Goal: Task Accomplishment & Management: Manage account settings

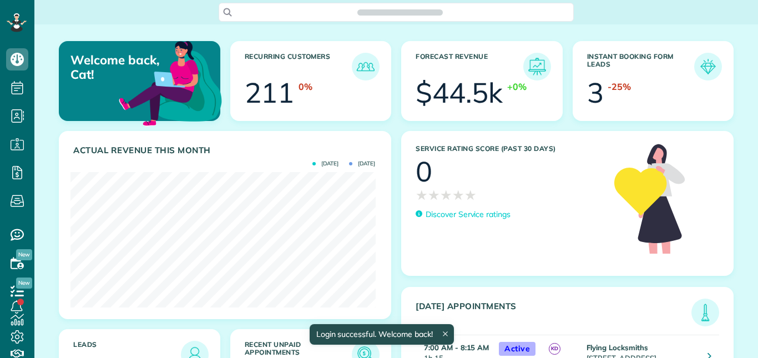
scroll to position [135, 305]
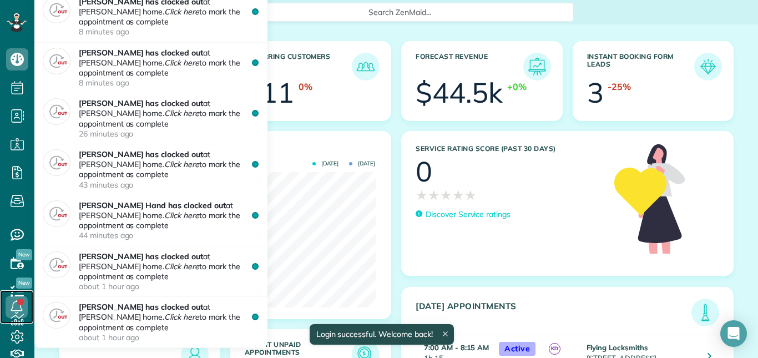
click at [21, 301] on link at bounding box center [16, 306] width 33 height 33
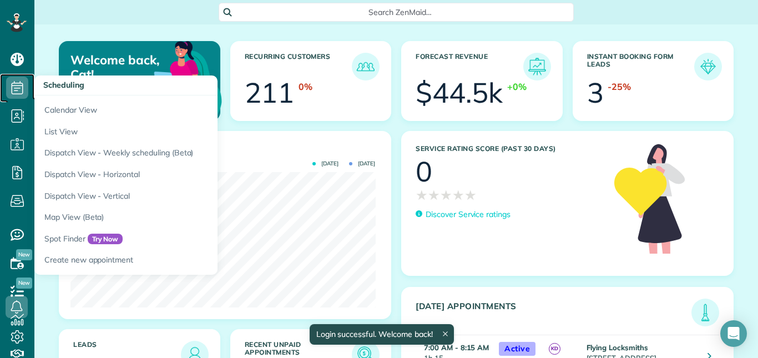
click at [15, 84] on icon at bounding box center [17, 88] width 22 height 22
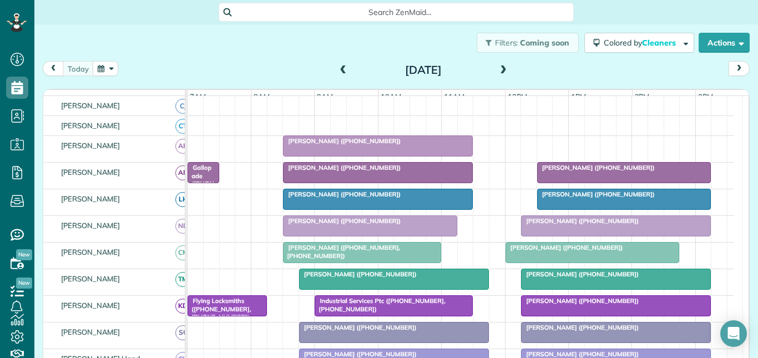
scroll to position [166, 0]
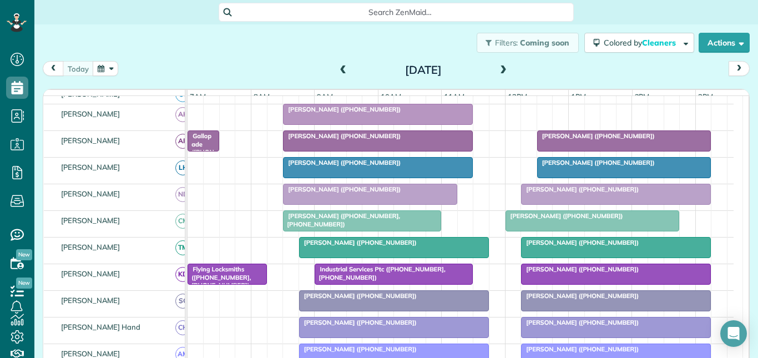
click at [573, 257] on div at bounding box center [615, 247] width 189 height 20
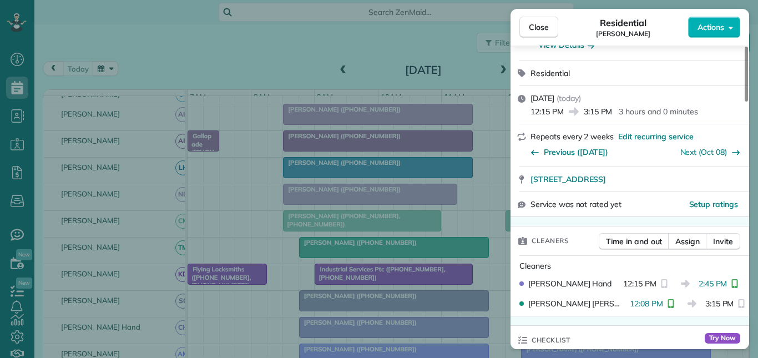
scroll to position [280, 0]
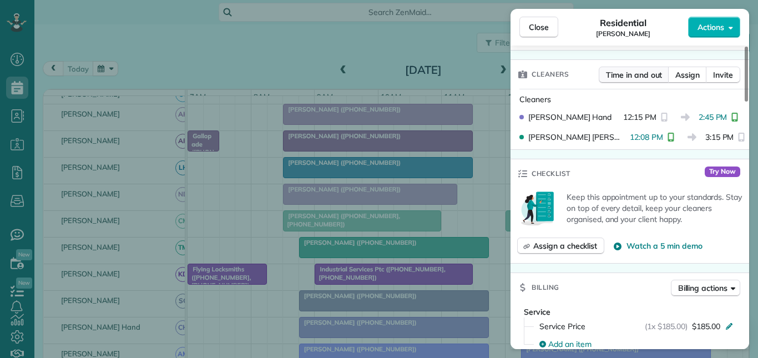
click at [639, 75] on span "Time in and out" at bounding box center [634, 74] width 56 height 11
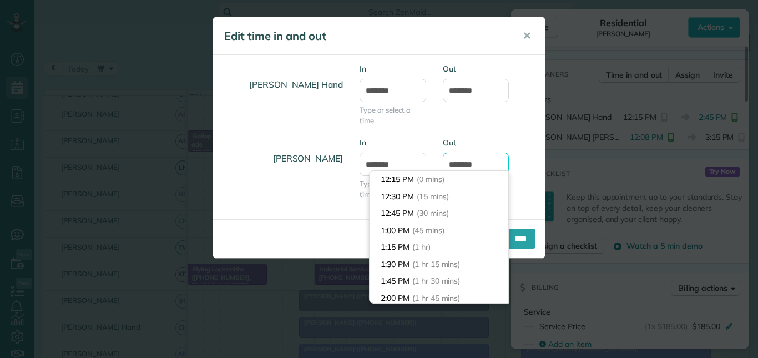
click at [475, 160] on input "*******" at bounding box center [476, 164] width 67 height 23
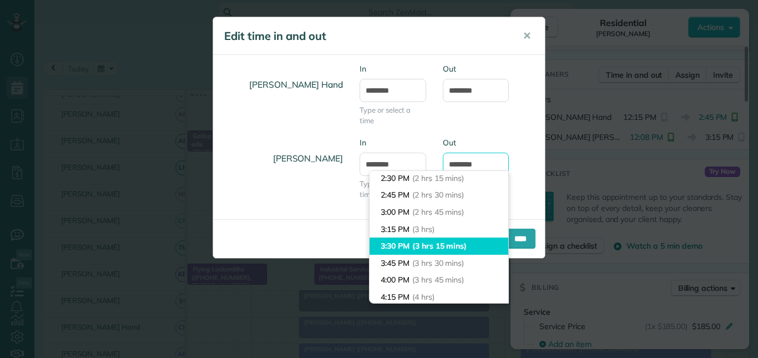
scroll to position [131, 0]
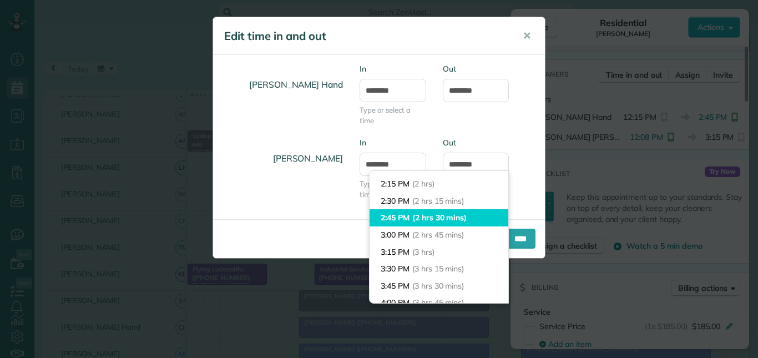
type input "*******"
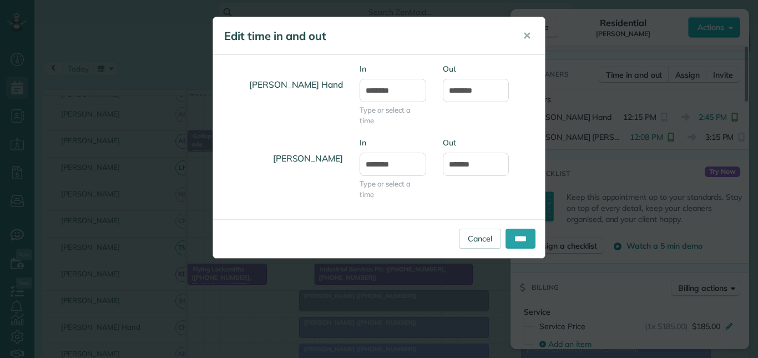
click at [406, 217] on body "Dashboard Scheduling Calendar View List View Dispatch View - Weekly scheduling …" at bounding box center [379, 179] width 758 height 358
click at [391, 87] on input "********" at bounding box center [392, 90] width 67 height 23
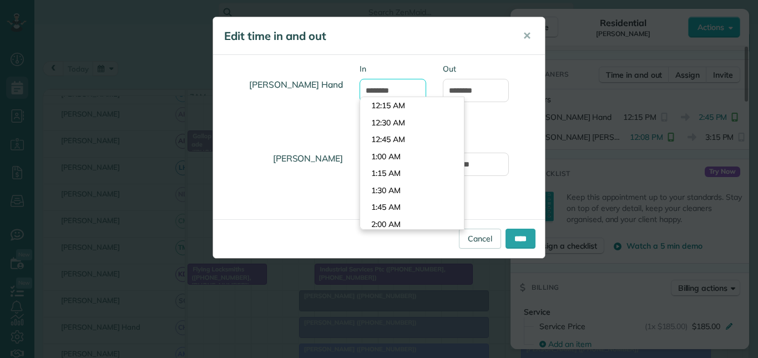
scroll to position [796, 0]
type input "********"
click at [521, 137] on div "Tamara Mitchell In ******** Type or select a time Out *******" at bounding box center [379, 174] width 332 height 74
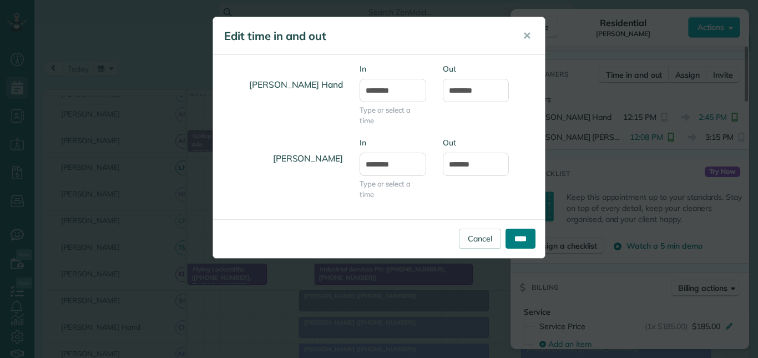
click at [516, 240] on input "****" at bounding box center [520, 239] width 30 height 20
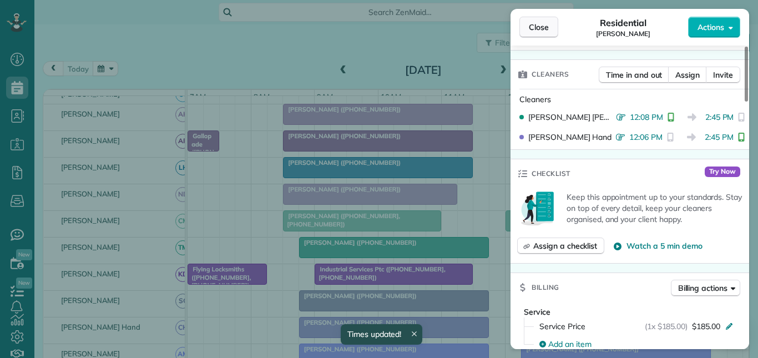
click at [538, 31] on span "Close" at bounding box center [539, 27] width 20 height 11
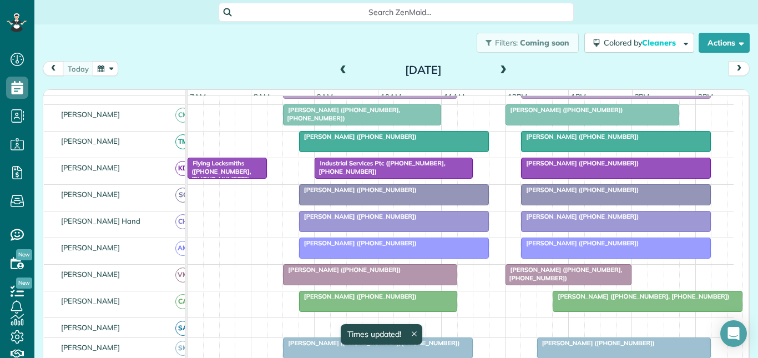
scroll to position [277, 0]
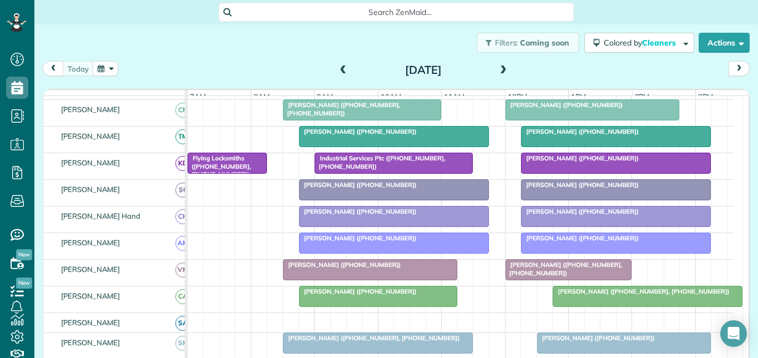
click at [574, 242] on div "[PERSON_NAME] ([PHONE_NUMBER])" at bounding box center [615, 238] width 183 height 8
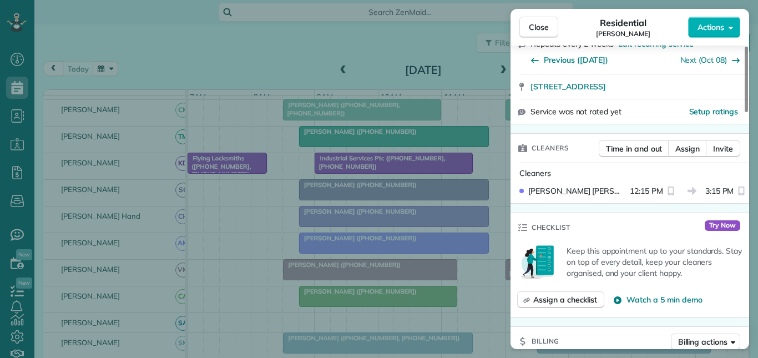
scroll to position [222, 0]
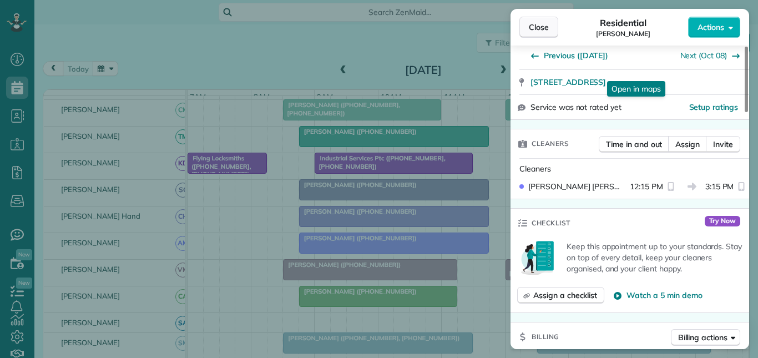
click at [554, 26] on button "Close" at bounding box center [538, 27] width 39 height 21
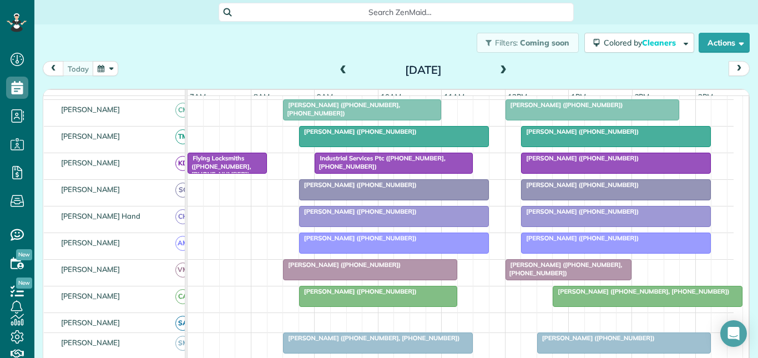
click at [560, 275] on span "Gail Wallace (+17705973942, +14042812314)" at bounding box center [564, 269] width 118 height 16
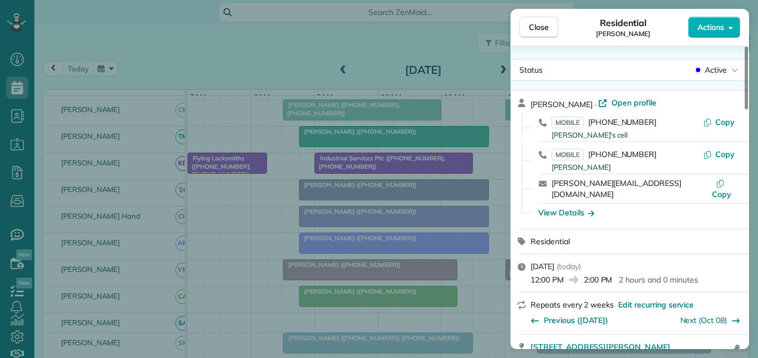
scroll to position [222, 0]
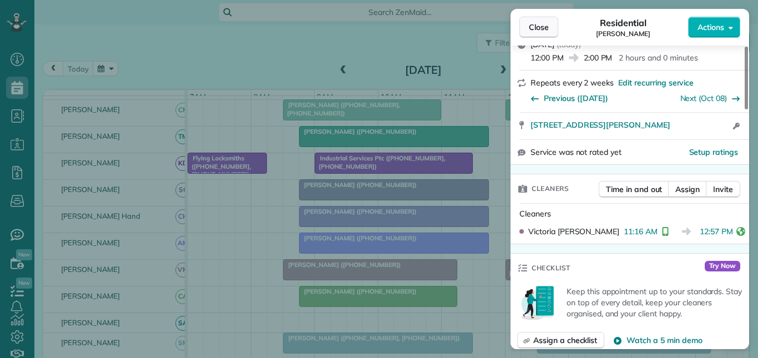
click at [544, 28] on span "Close" at bounding box center [539, 27] width 20 height 11
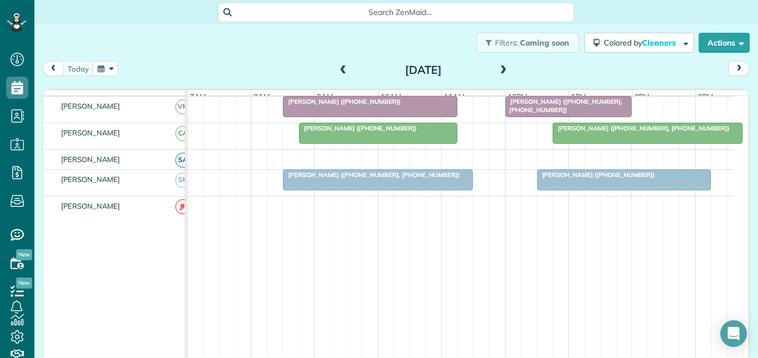
scroll to position [444, 0]
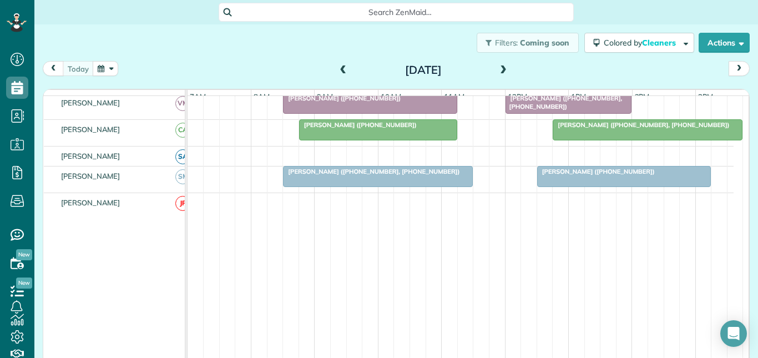
click at [600, 175] on div "Liz Bowen (+16784810849)" at bounding box center [624, 172] width 168 height 8
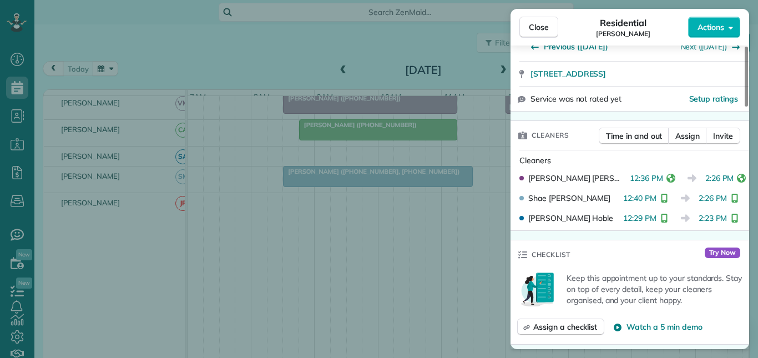
scroll to position [222, 0]
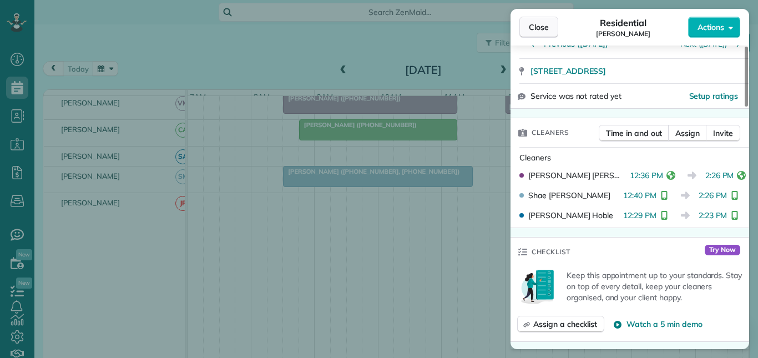
click at [542, 32] on span "Close" at bounding box center [539, 27] width 20 height 11
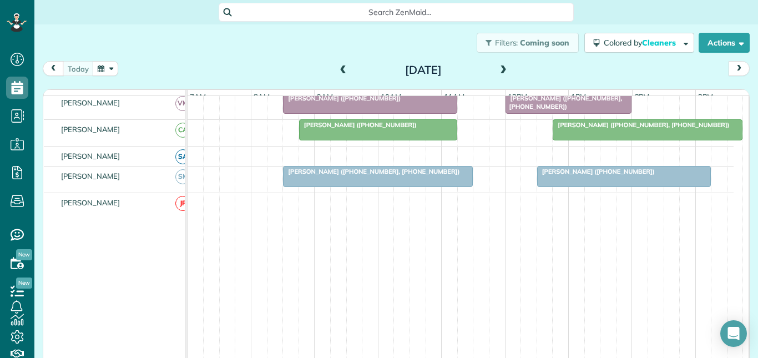
click at [634, 139] on div at bounding box center [647, 130] width 189 height 20
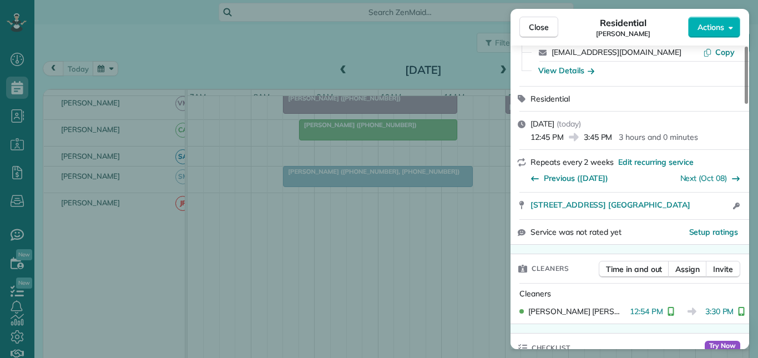
scroll to position [111, 0]
click at [545, 26] on span "Close" at bounding box center [539, 27] width 20 height 11
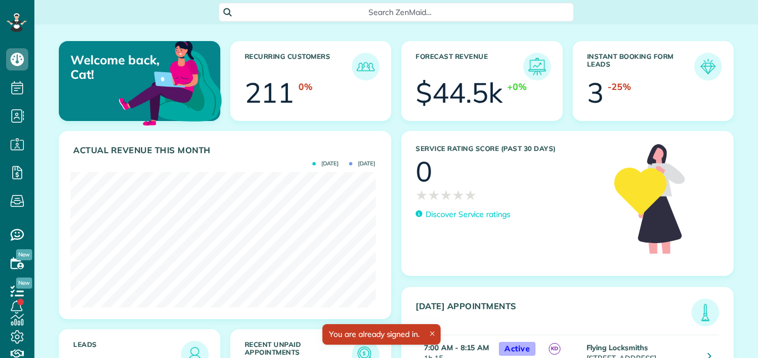
scroll to position [135, 305]
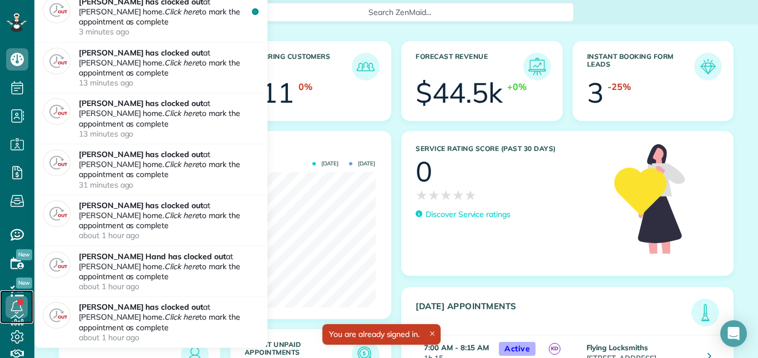
click at [22, 303] on link at bounding box center [16, 306] width 33 height 33
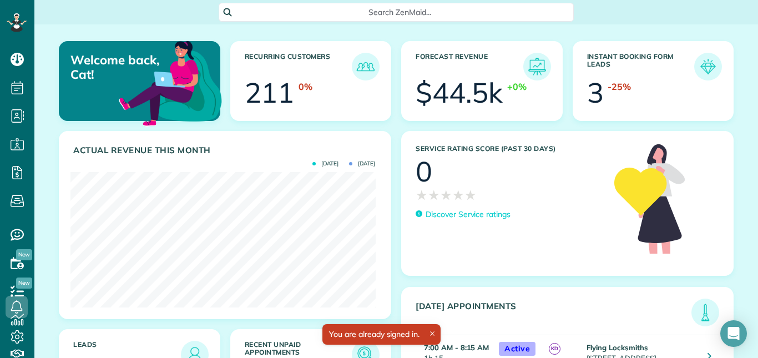
click at [336, 9] on span "Search ZenMaid…" at bounding box center [399, 12] width 337 height 11
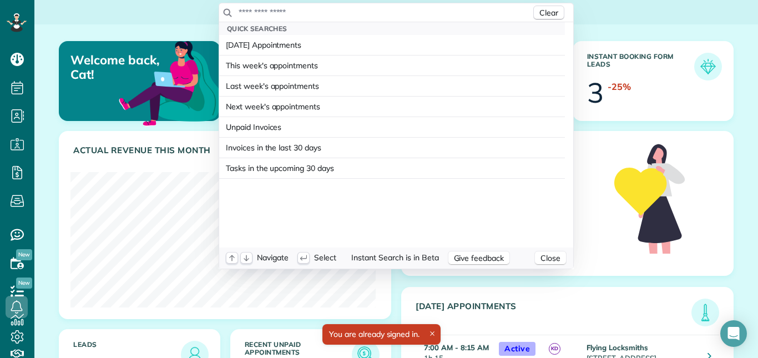
click at [334, 11] on input "text" at bounding box center [384, 12] width 293 height 11
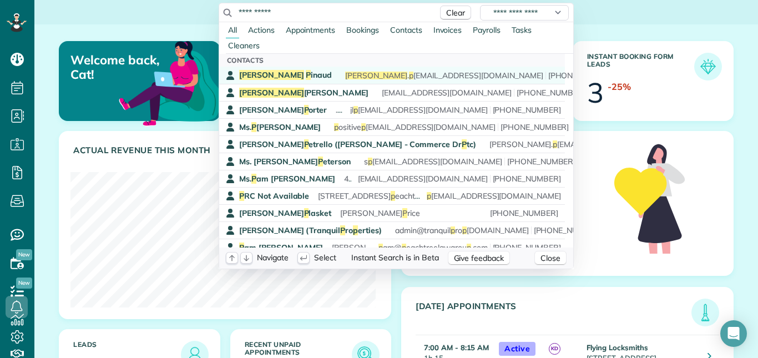
type input "**********"
click at [341, 75] on span "12/7/23 to include u p stairs bedroom and bathroom Side table full of nutcracke…" at bounding box center [593, 75] width 505 height 10
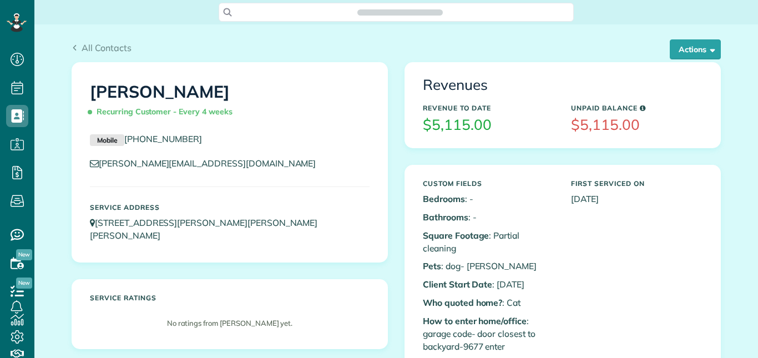
scroll to position [5, 5]
click at [690, 43] on button "Actions" at bounding box center [695, 49] width 51 height 20
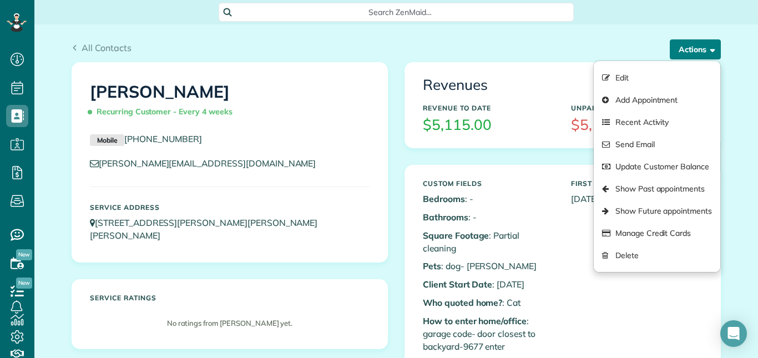
click at [690, 43] on button "Actions" at bounding box center [695, 49] width 51 height 20
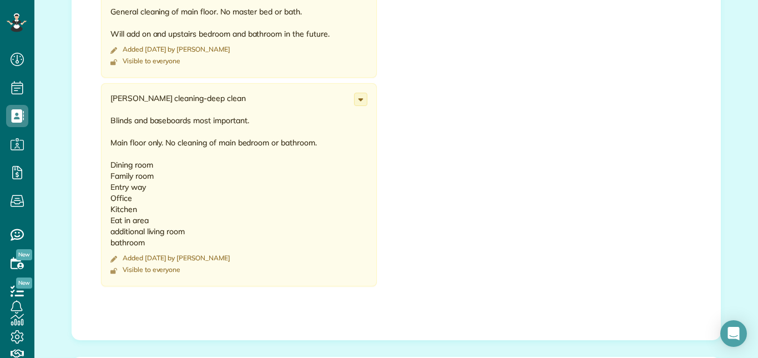
scroll to position [1165, 0]
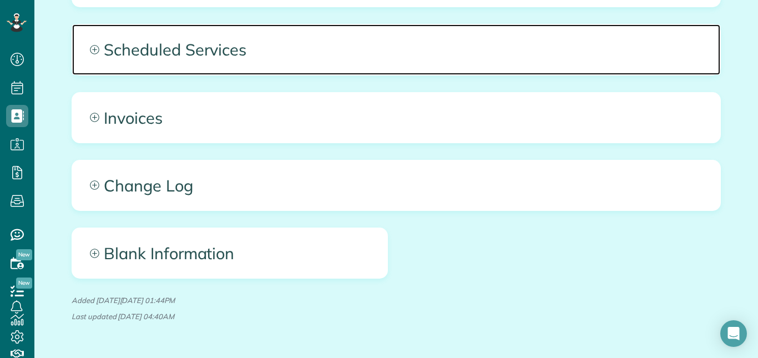
click at [94, 45] on icon at bounding box center [94, 49] width 9 height 9
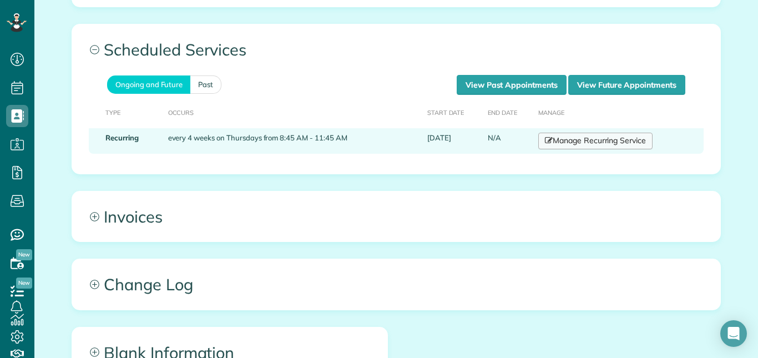
click at [606, 133] on link "Manage Recurring Service" at bounding box center [595, 141] width 114 height 17
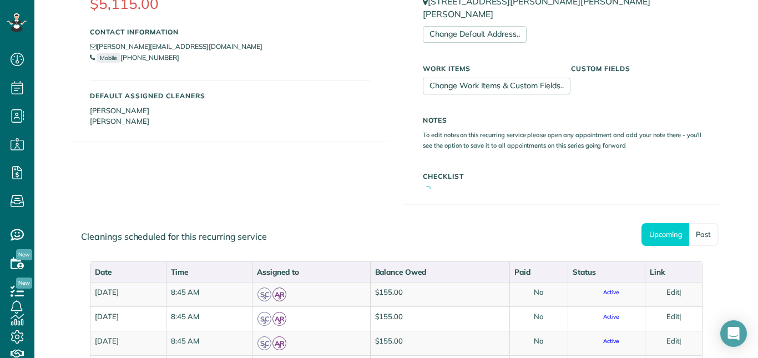
scroll to position [333, 0]
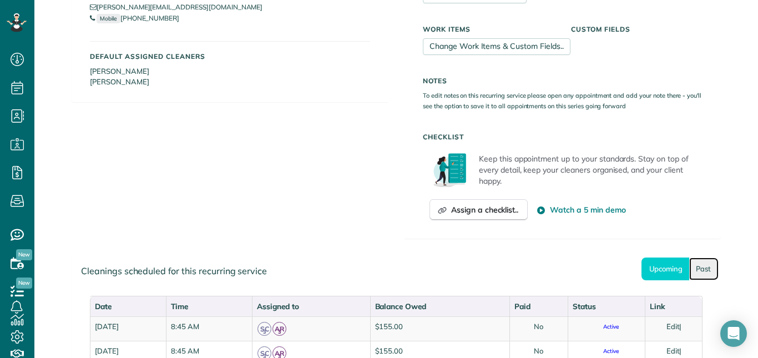
click at [701, 257] on link "Past" at bounding box center [703, 268] width 29 height 23
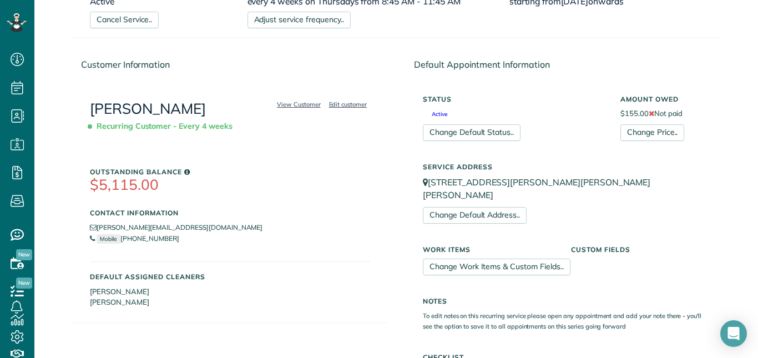
scroll to position [111, 0]
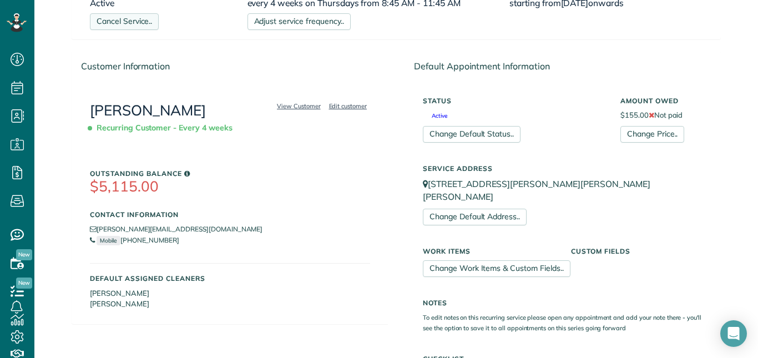
click at [134, 21] on link "Cancel Service.." at bounding box center [124, 21] width 69 height 17
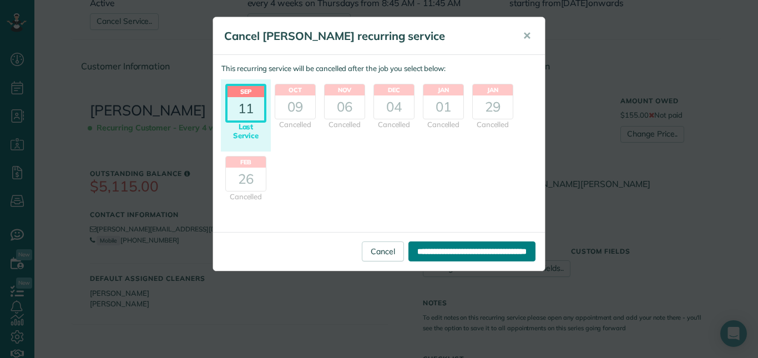
click at [464, 253] on input "**********" at bounding box center [471, 251] width 127 height 20
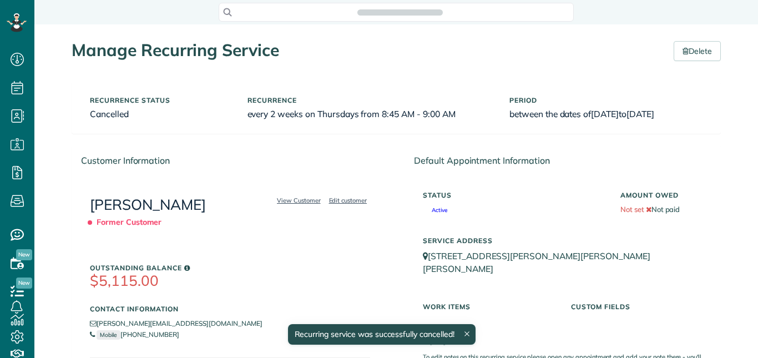
scroll to position [5, 5]
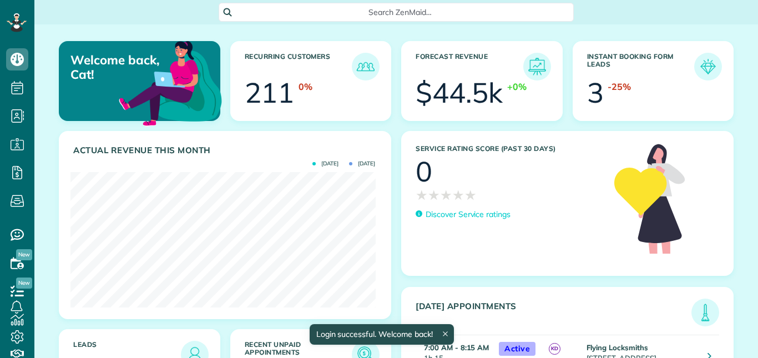
scroll to position [135, 305]
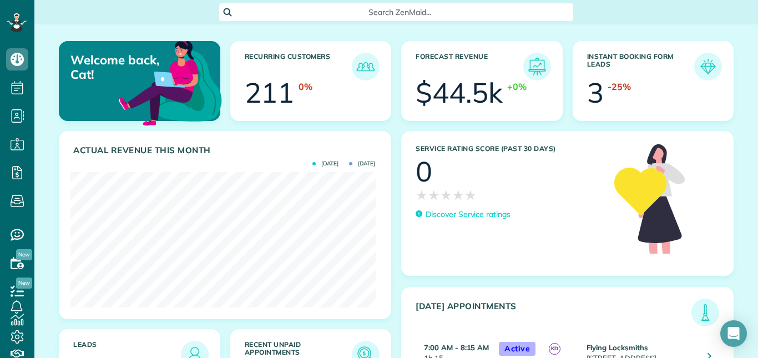
click at [388, 12] on span "Search ZenMaid…" at bounding box center [399, 12] width 337 height 11
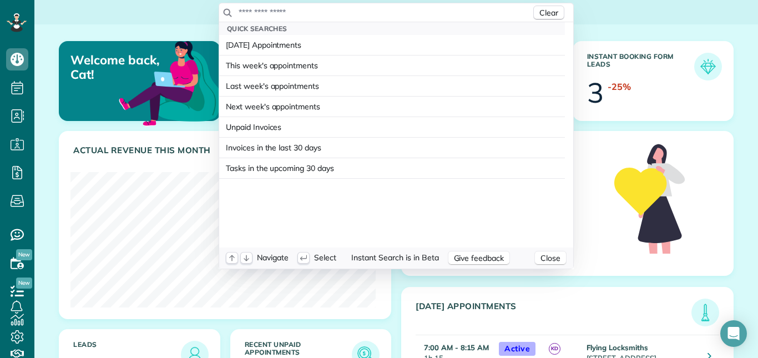
click at [373, 11] on input "text" at bounding box center [384, 12] width 293 height 11
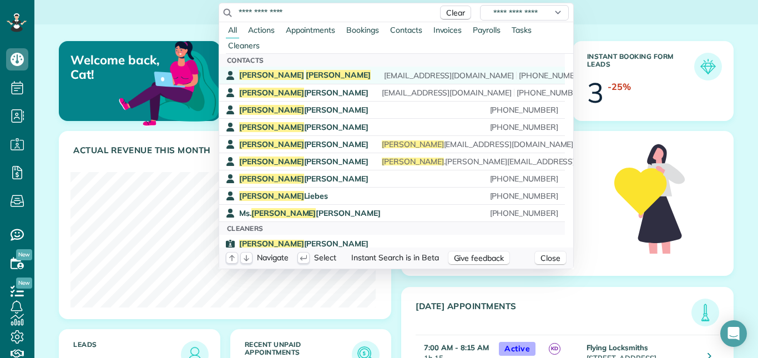
type input "**********"
click at [306, 78] on span "Plunkett" at bounding box center [338, 75] width 65 height 10
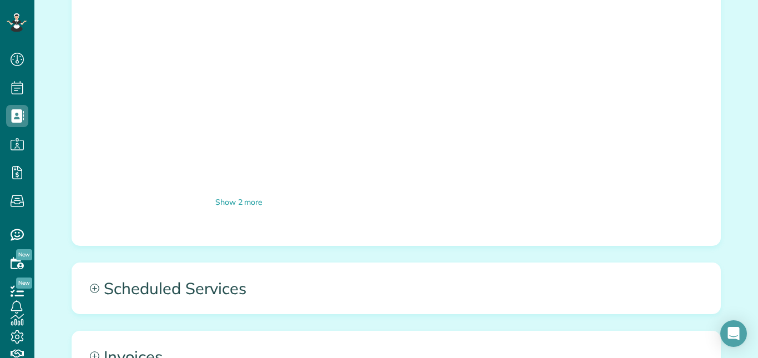
scroll to position [1109, 0]
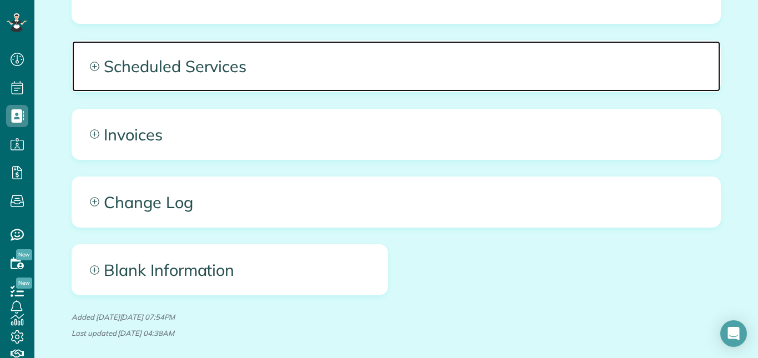
click at [92, 62] on icon at bounding box center [94, 66] width 9 height 9
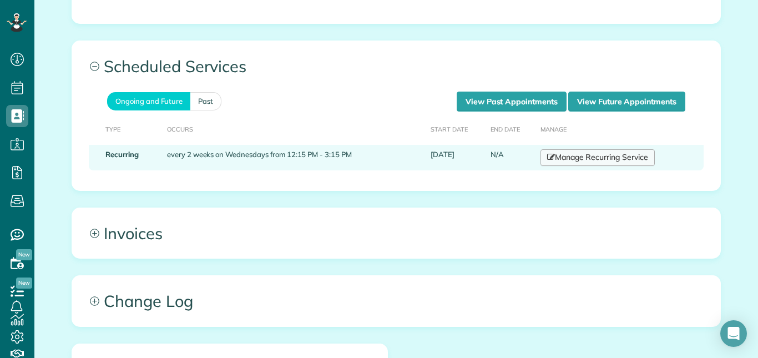
click at [596, 149] on link "Manage Recurring Service" at bounding box center [597, 157] width 114 height 17
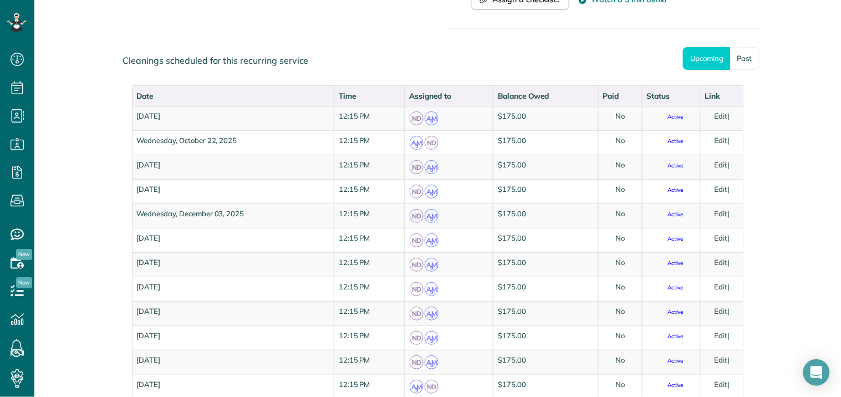
scroll to position [1054, 0]
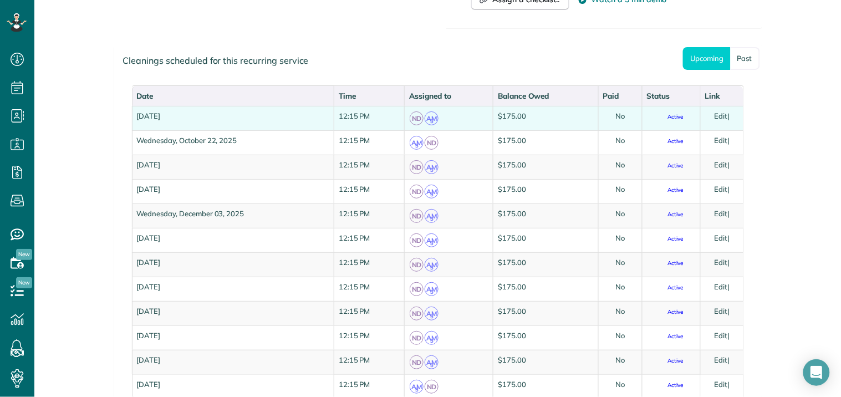
click at [722, 106] on td "Edit |" at bounding box center [722, 118] width 43 height 24
click at [715, 111] on link "Edit" at bounding box center [721, 115] width 13 height 9
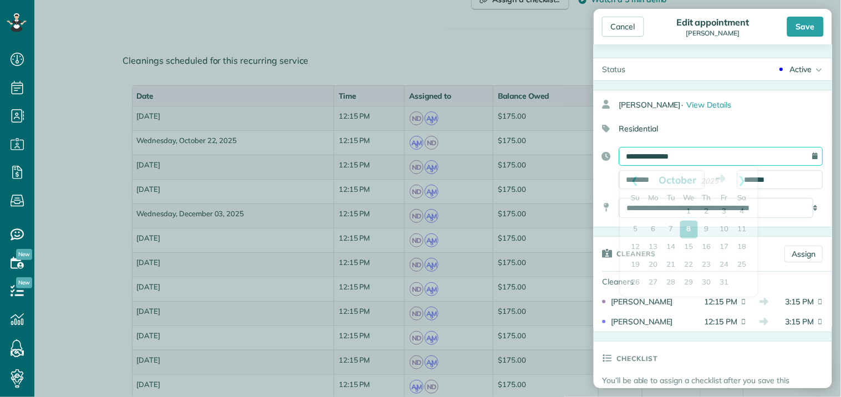
click at [674, 154] on input "**********" at bounding box center [722, 156] width 204 height 19
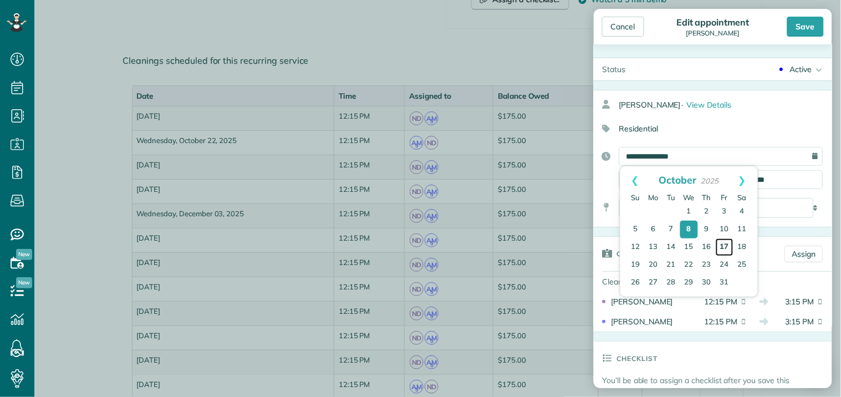
click at [726, 245] on link "17" at bounding box center [725, 248] width 18 height 18
type input "**********"
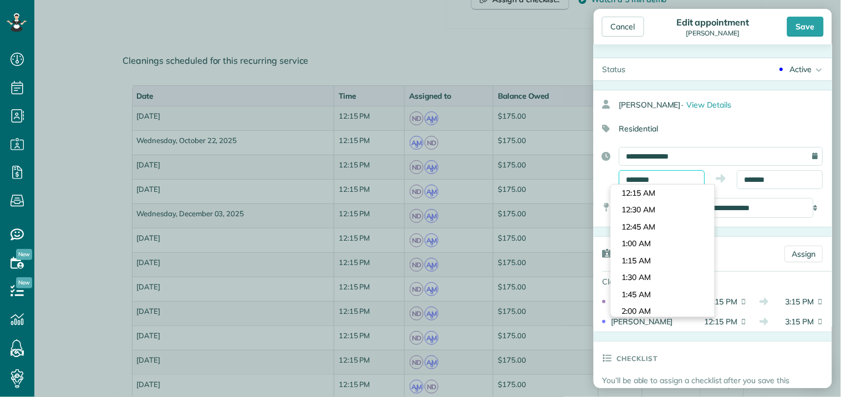
click at [670, 180] on input "********" at bounding box center [663, 179] width 86 height 19
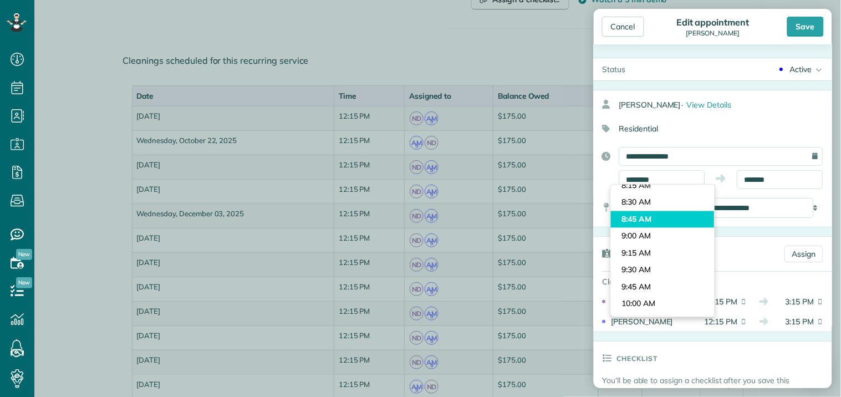
type input "*******"
click at [641, 216] on body "Dashboard Scheduling Calendar View List View Dispatch View - Weekly scheduling …" at bounding box center [420, 198] width 841 height 397
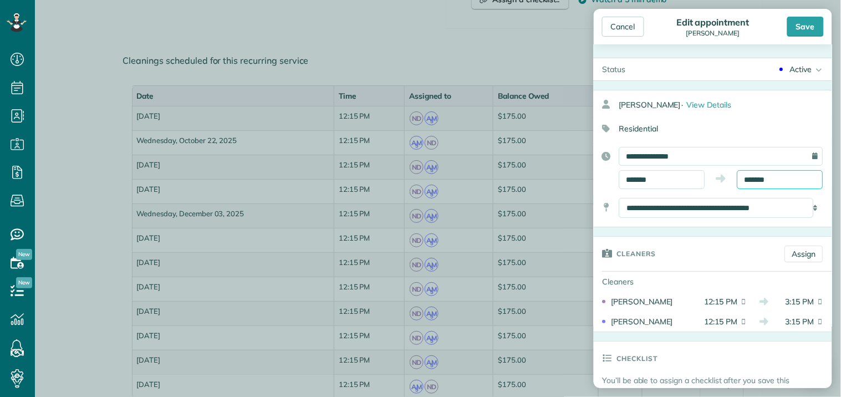
click at [757, 176] on input "*******" at bounding box center [781, 179] width 86 height 19
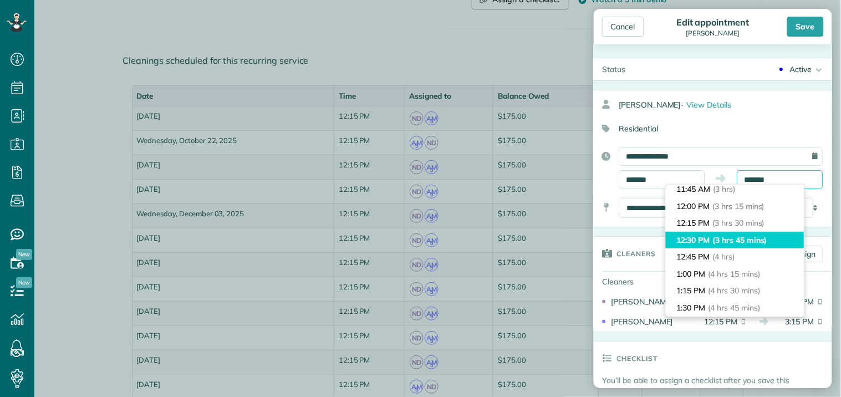
scroll to position [176, 0]
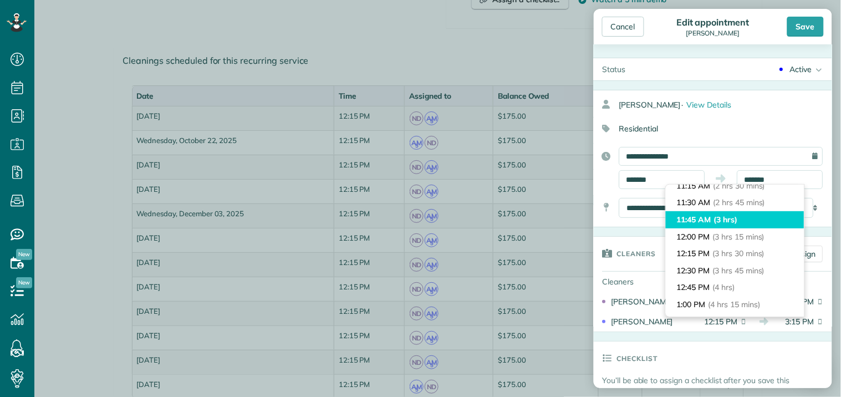
type input "********"
click at [702, 216] on li "11:45 AM (3 hrs)" at bounding box center [735, 219] width 139 height 17
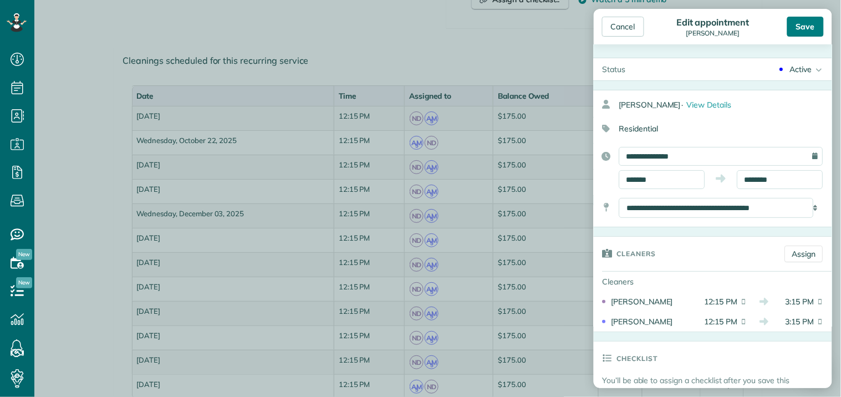
click at [757, 24] on div "Save" at bounding box center [806, 27] width 37 height 20
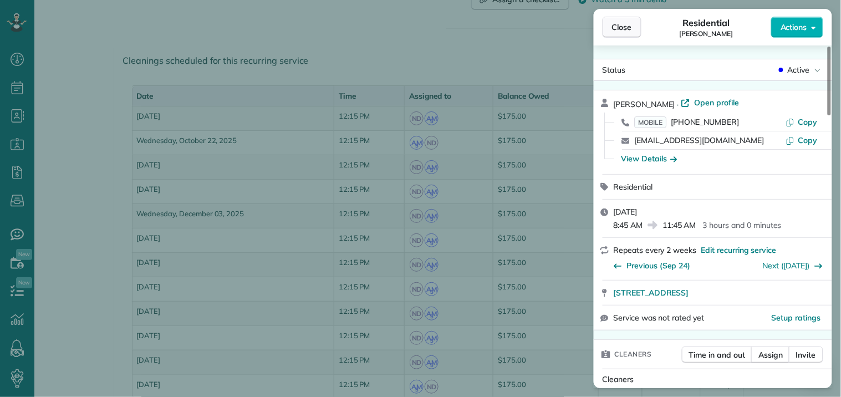
click at [625, 23] on span "Close" at bounding box center [622, 27] width 20 height 11
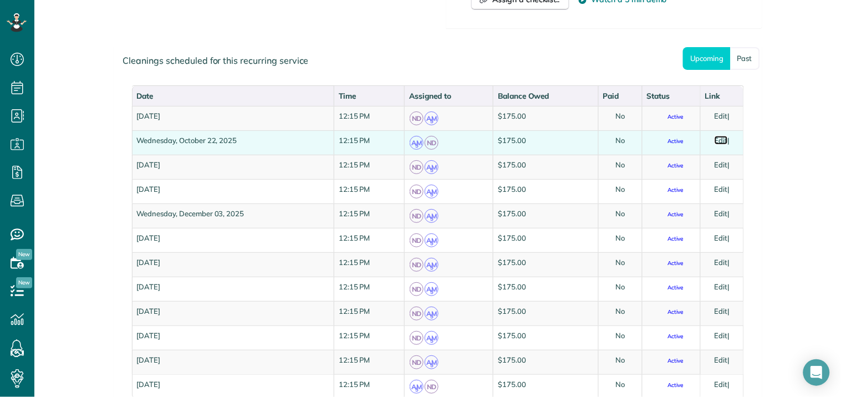
click at [716, 136] on link "Edit" at bounding box center [721, 140] width 13 height 9
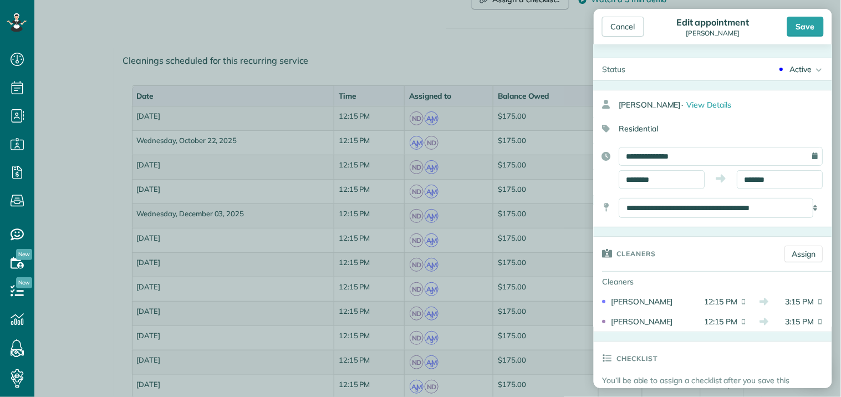
click at [757, 70] on div "Active" at bounding box center [801, 69] width 22 height 11
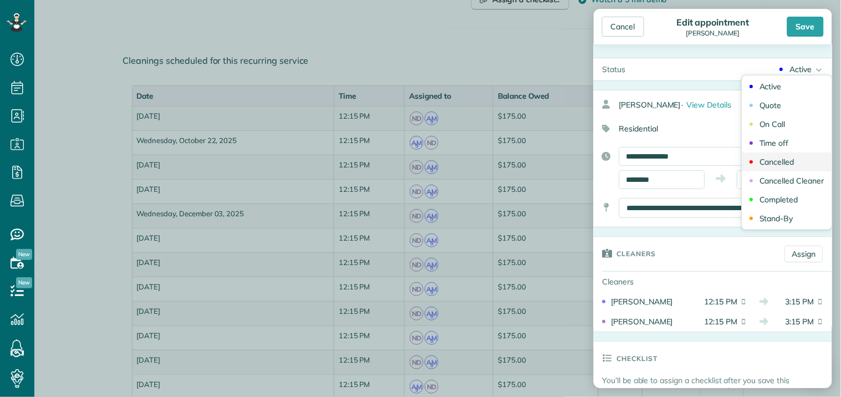
click at [757, 162] on div "Cancelled" at bounding box center [777, 162] width 35 height 8
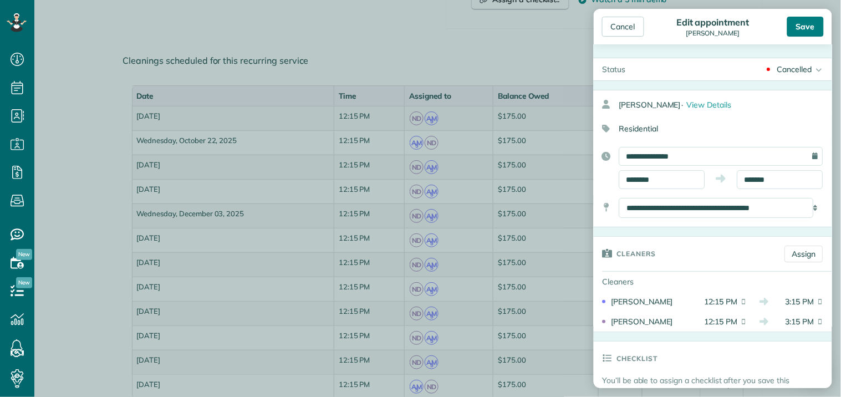
click at [757, 23] on div "Save" at bounding box center [806, 27] width 37 height 20
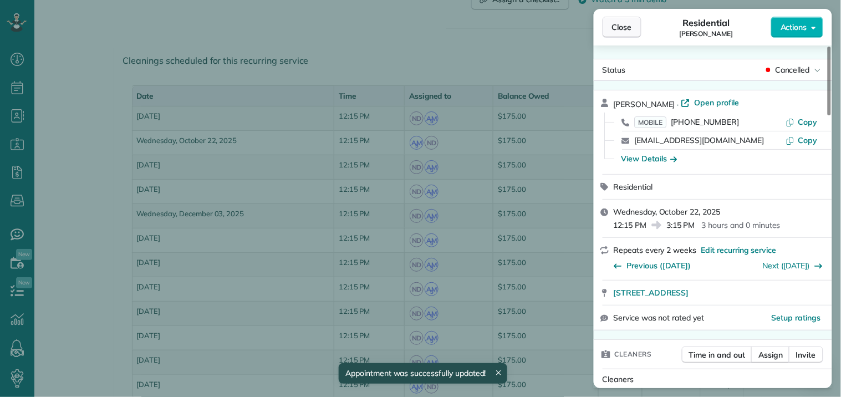
click at [622, 27] on span "Close" at bounding box center [622, 27] width 20 height 11
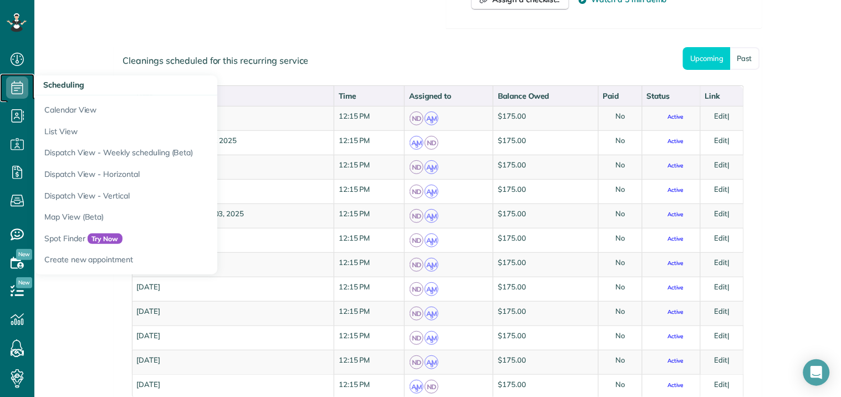
click at [17, 89] on icon at bounding box center [17, 88] width 22 height 22
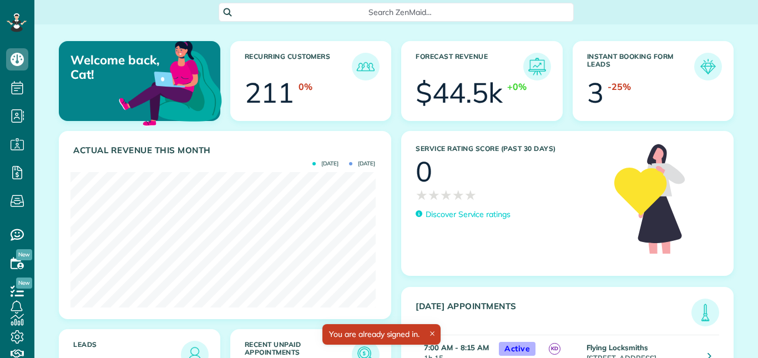
scroll to position [135, 305]
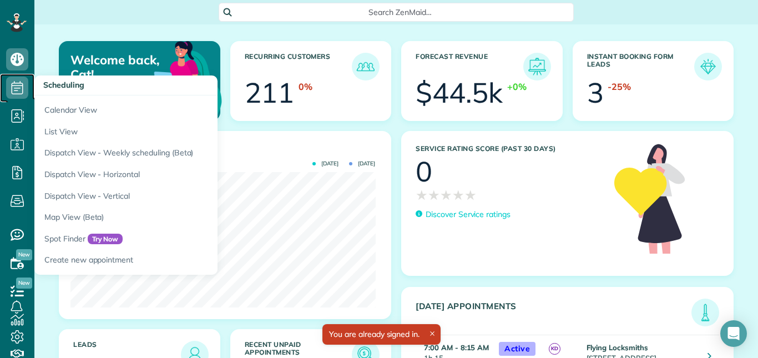
click at [15, 86] on use at bounding box center [18, 87] width 12 height 13
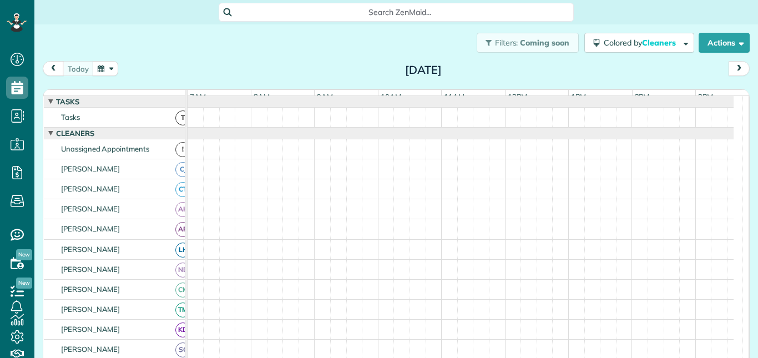
scroll to position [5, 5]
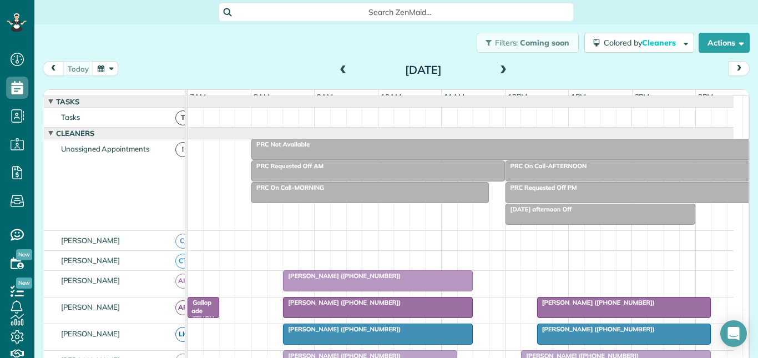
click at [101, 72] on button "button" at bounding box center [106, 68] width 26 height 15
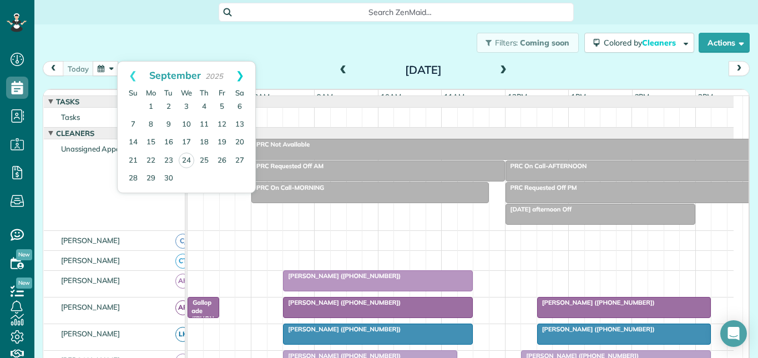
click at [244, 73] on link "Next" at bounding box center [240, 76] width 31 height 28
click at [204, 138] on link "16" at bounding box center [204, 143] width 18 height 18
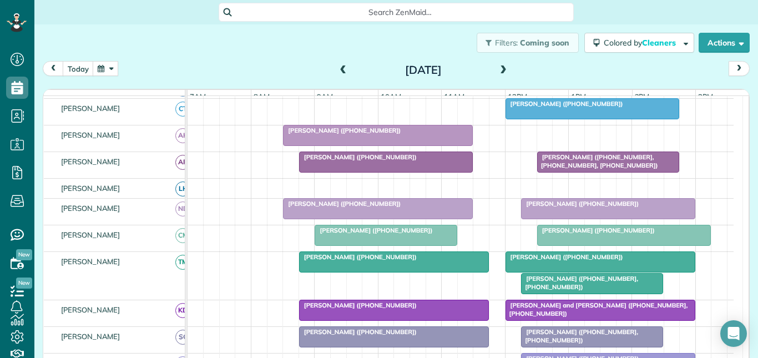
scroll to position [166, 0]
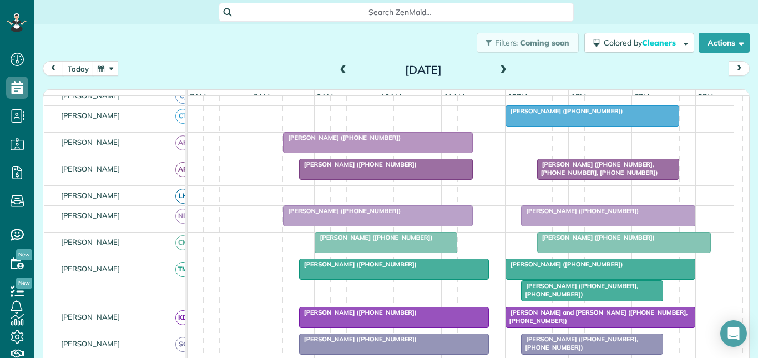
click at [500, 68] on span at bounding box center [503, 70] width 12 height 10
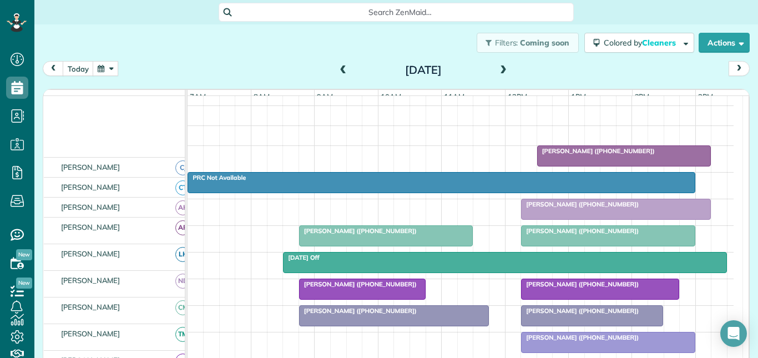
scroll to position [145, 0]
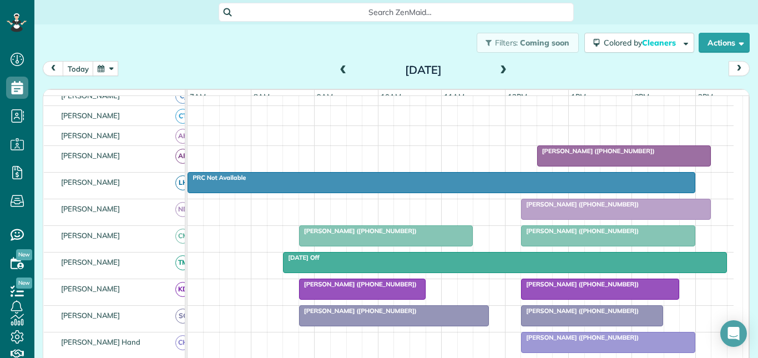
click at [104, 61] on button "button" at bounding box center [106, 68] width 26 height 15
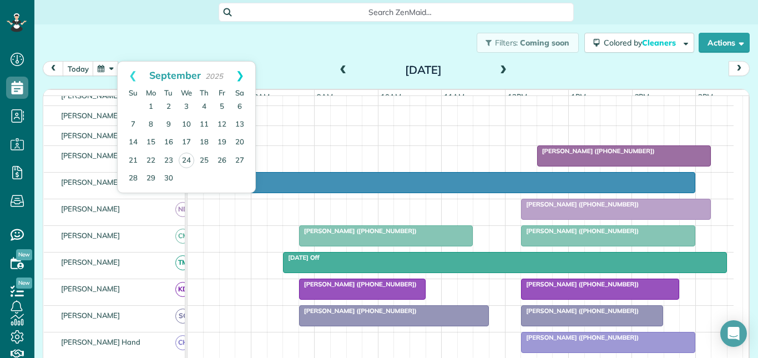
click at [241, 74] on link "Next" at bounding box center [240, 76] width 31 height 28
click at [190, 174] on link "31" at bounding box center [187, 178] width 18 height 18
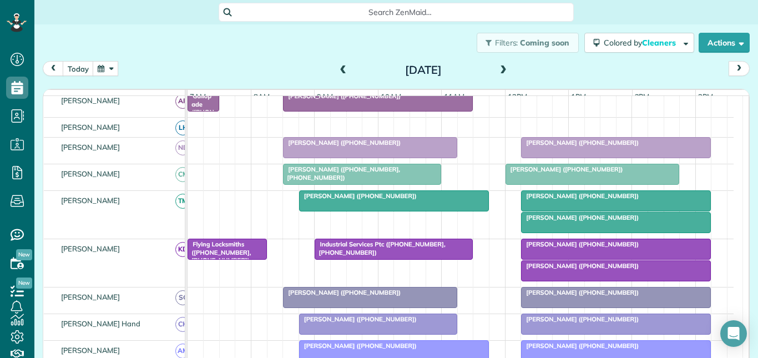
scroll to position [0, 0]
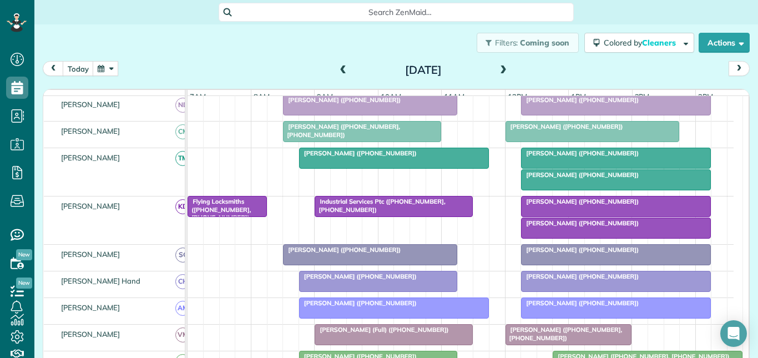
click at [337, 68] on span at bounding box center [343, 70] width 12 height 10
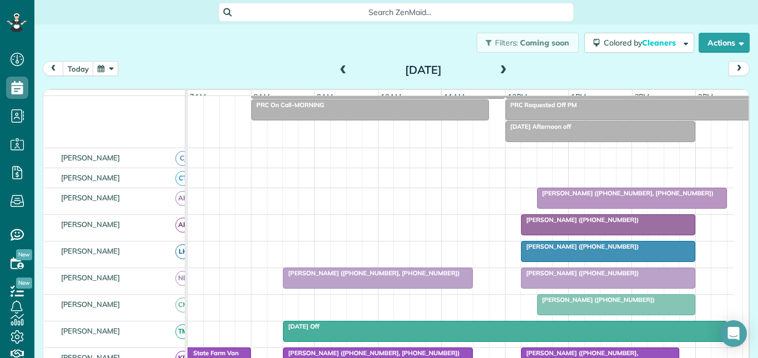
click at [337, 64] on span at bounding box center [343, 70] width 12 height 17
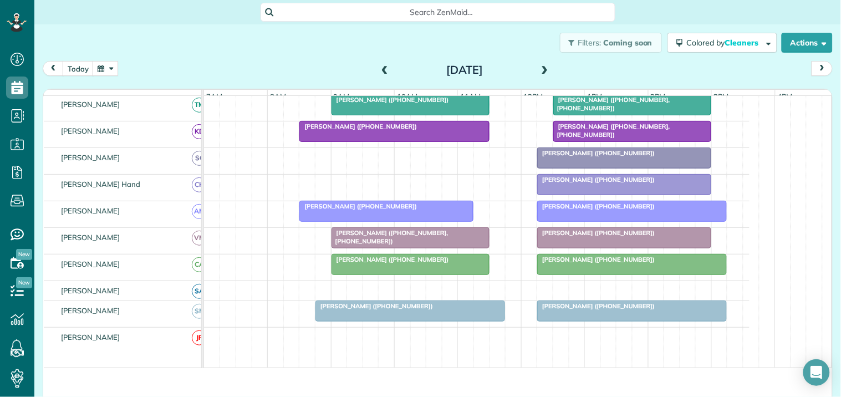
scroll to position [344, 0]
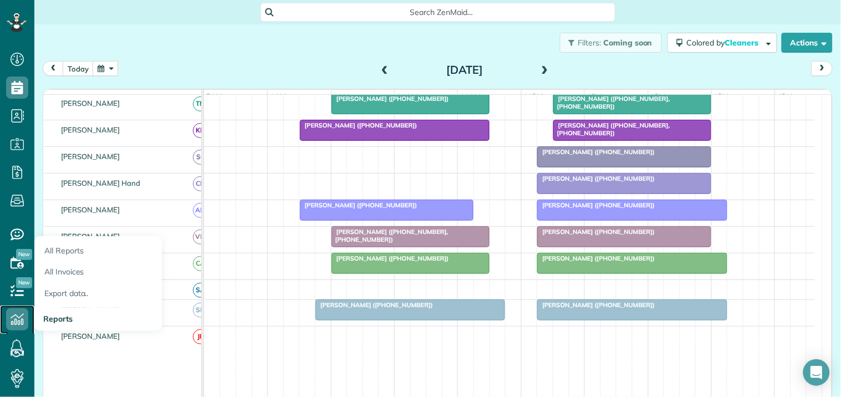
drag, startPoint x: 128, startPoint y: 2, endPoint x: 17, endPoint y: 318, distance: 334.6
click at [17, 318] on icon at bounding box center [17, 319] width 22 height 22
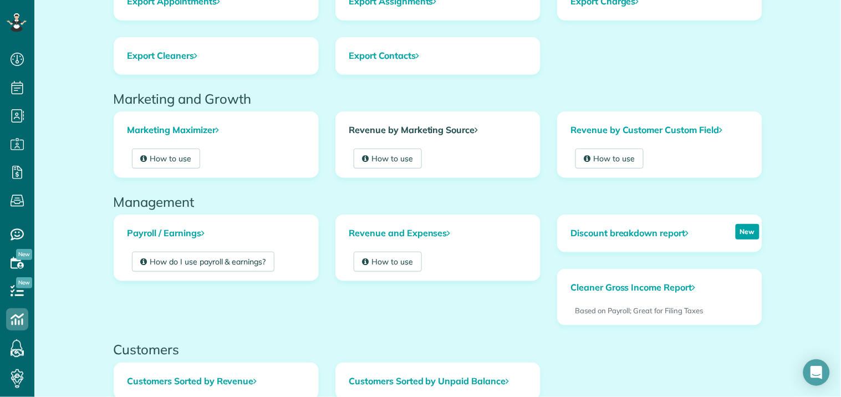
scroll to position [308, 0]
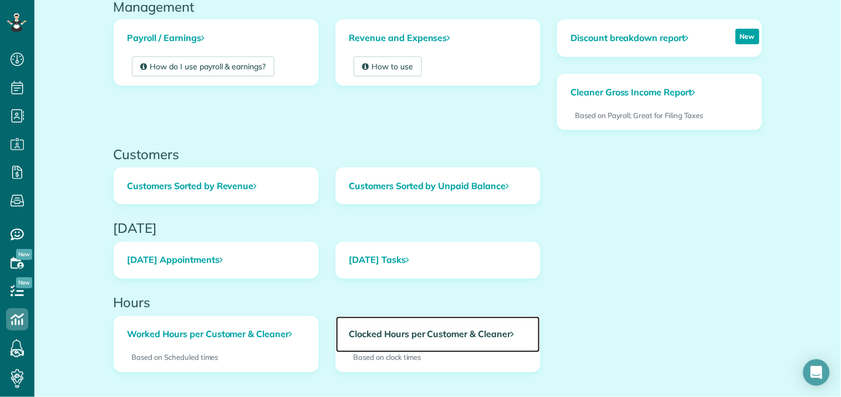
click at [402, 336] on link "Clocked Hours per Customer & Cleaner" at bounding box center [438, 335] width 204 height 37
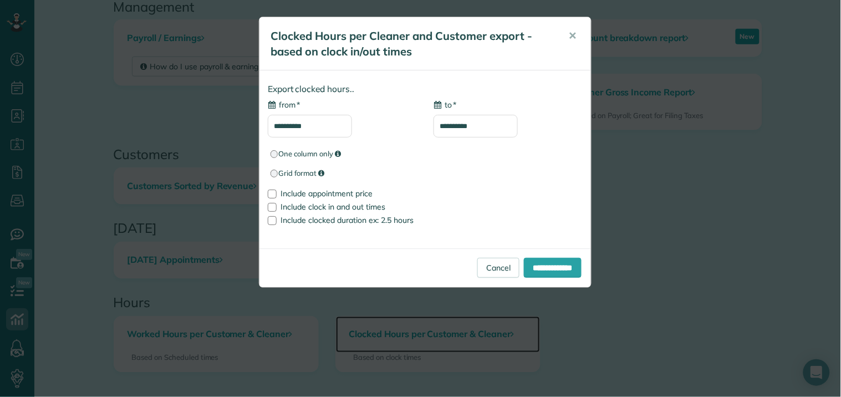
type input "**********"
click at [308, 123] on input "**********" at bounding box center [310, 126] width 84 height 23
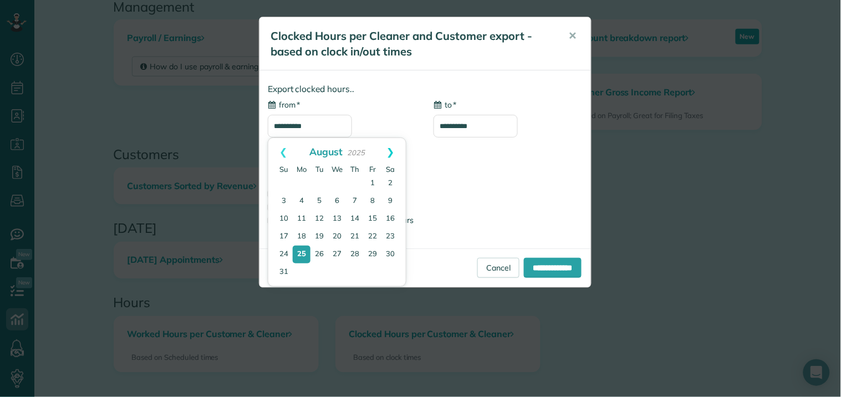
click at [391, 151] on link "Next" at bounding box center [391, 152] width 31 height 28
click at [341, 235] on link "24" at bounding box center [337, 237] width 16 height 16
type input "**********"
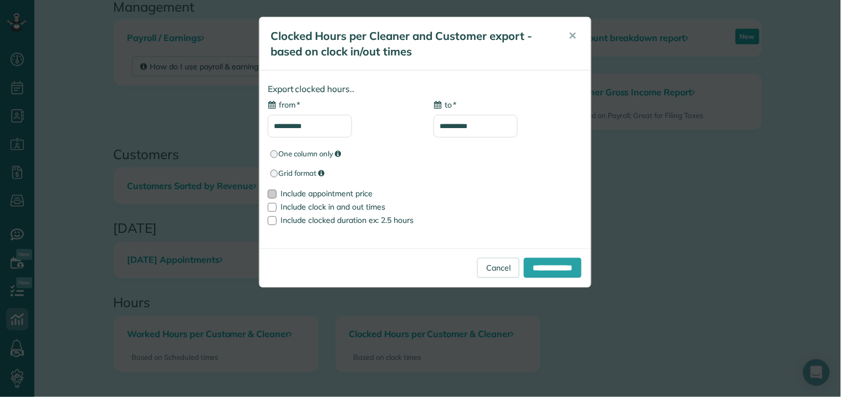
click at [272, 192] on div at bounding box center [272, 194] width 9 height 9
click at [540, 268] on input "**********" at bounding box center [553, 268] width 58 height 20
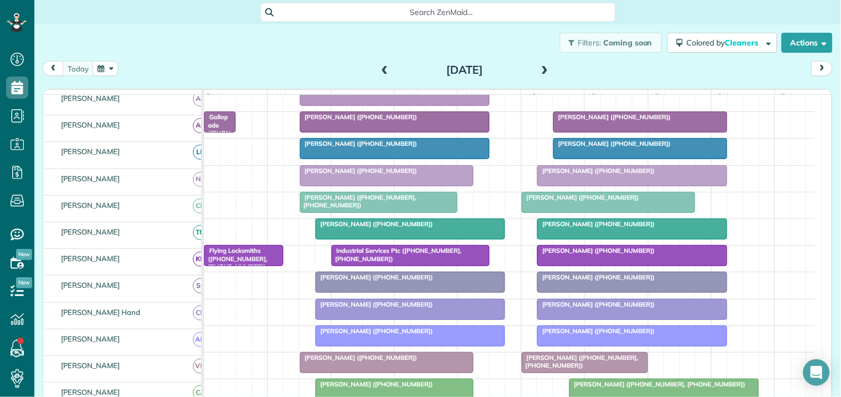
scroll to position [185, 0]
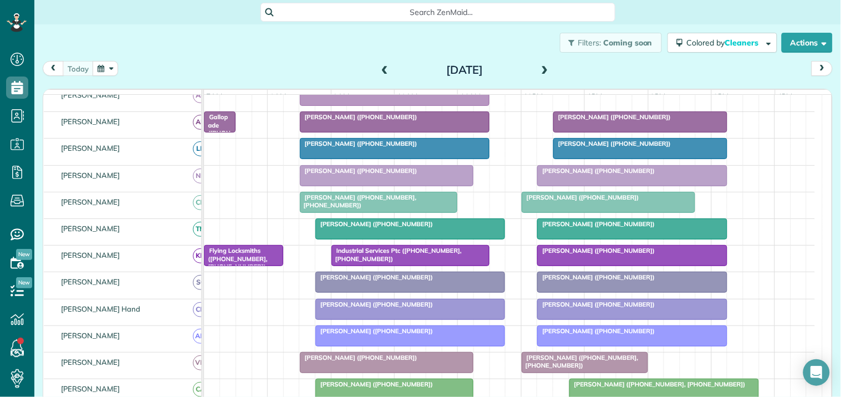
click at [368, 175] on span "[PERSON_NAME] ([PHONE_NUMBER])" at bounding box center [359, 171] width 119 height 8
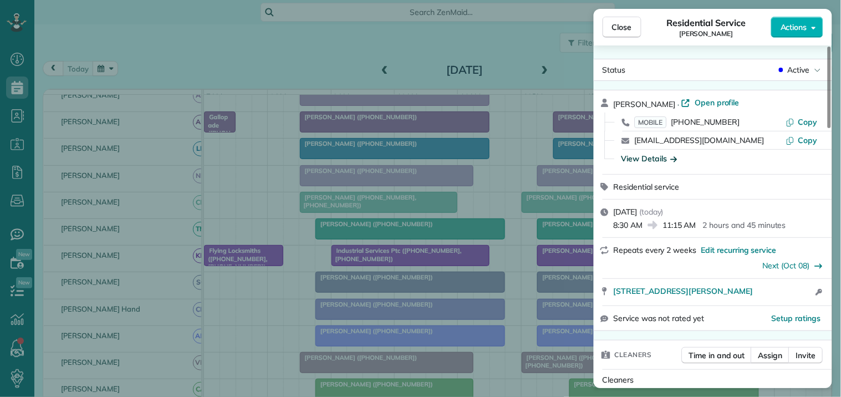
click at [650, 156] on div "View Details" at bounding box center [650, 158] width 56 height 11
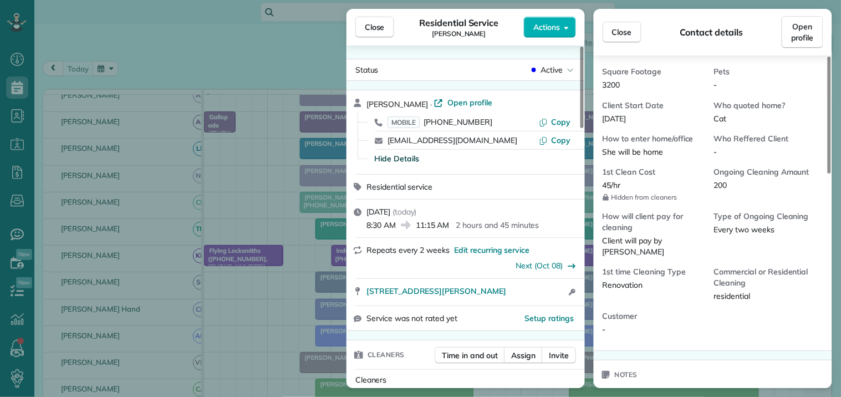
scroll to position [308, 0]
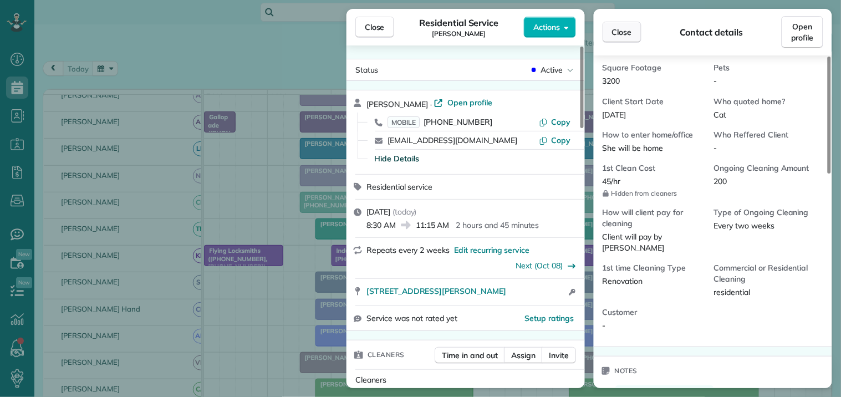
click at [618, 30] on span "Close" at bounding box center [622, 32] width 20 height 11
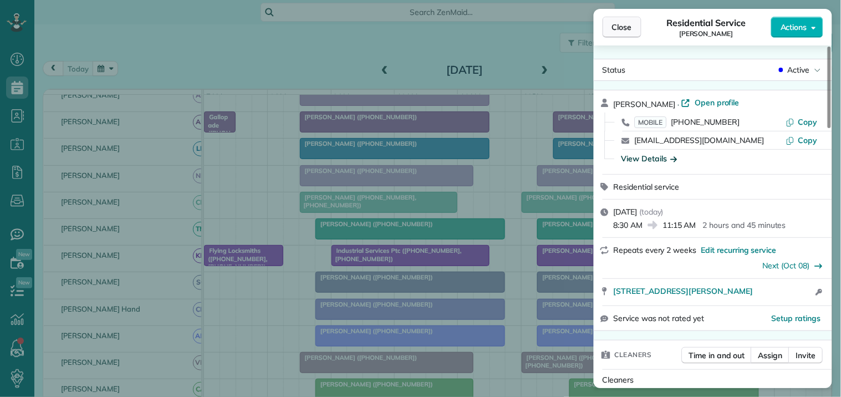
click at [628, 29] on span "Close" at bounding box center [622, 27] width 20 height 11
